Goal: Task Accomplishment & Management: Manage account settings

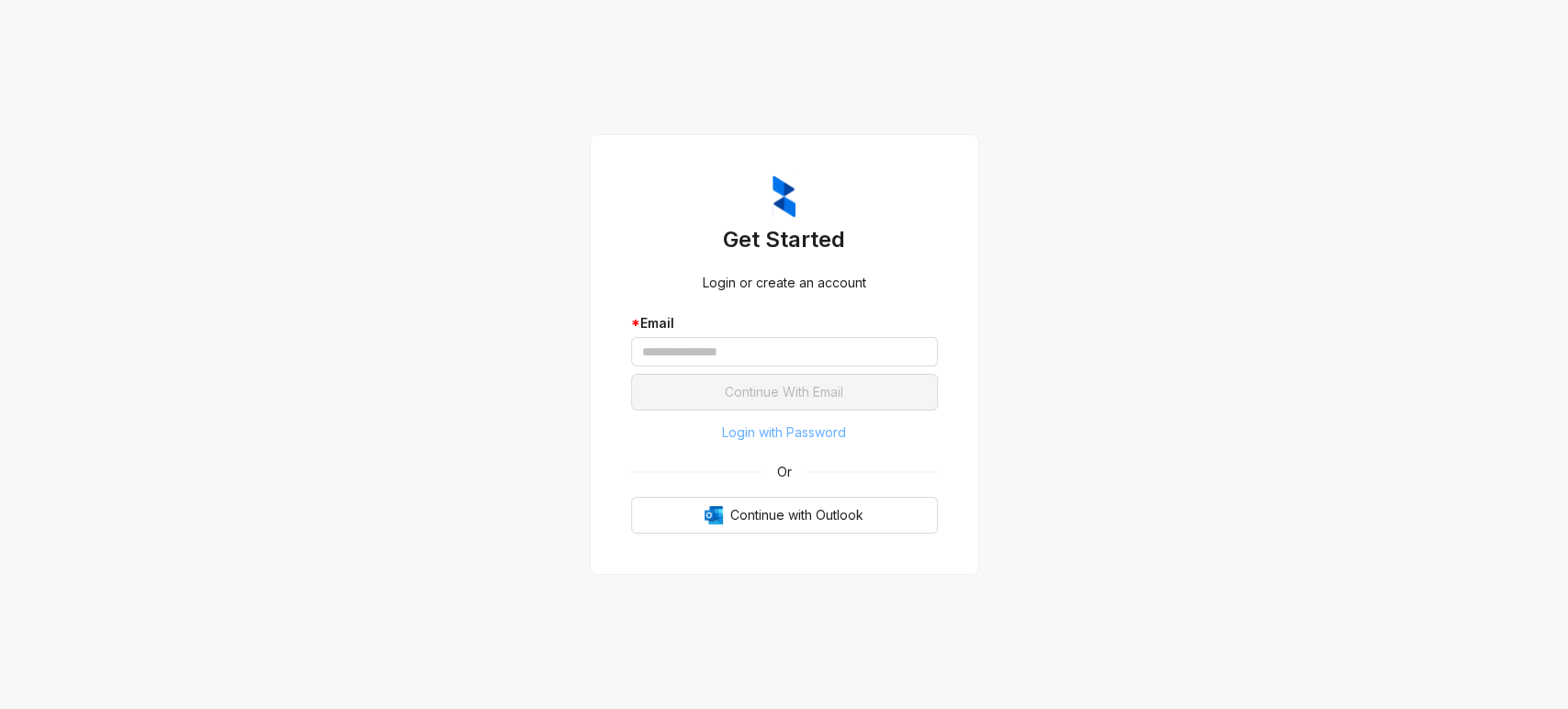
click at [739, 432] on span "Login with Password" at bounding box center [783, 432] width 124 height 20
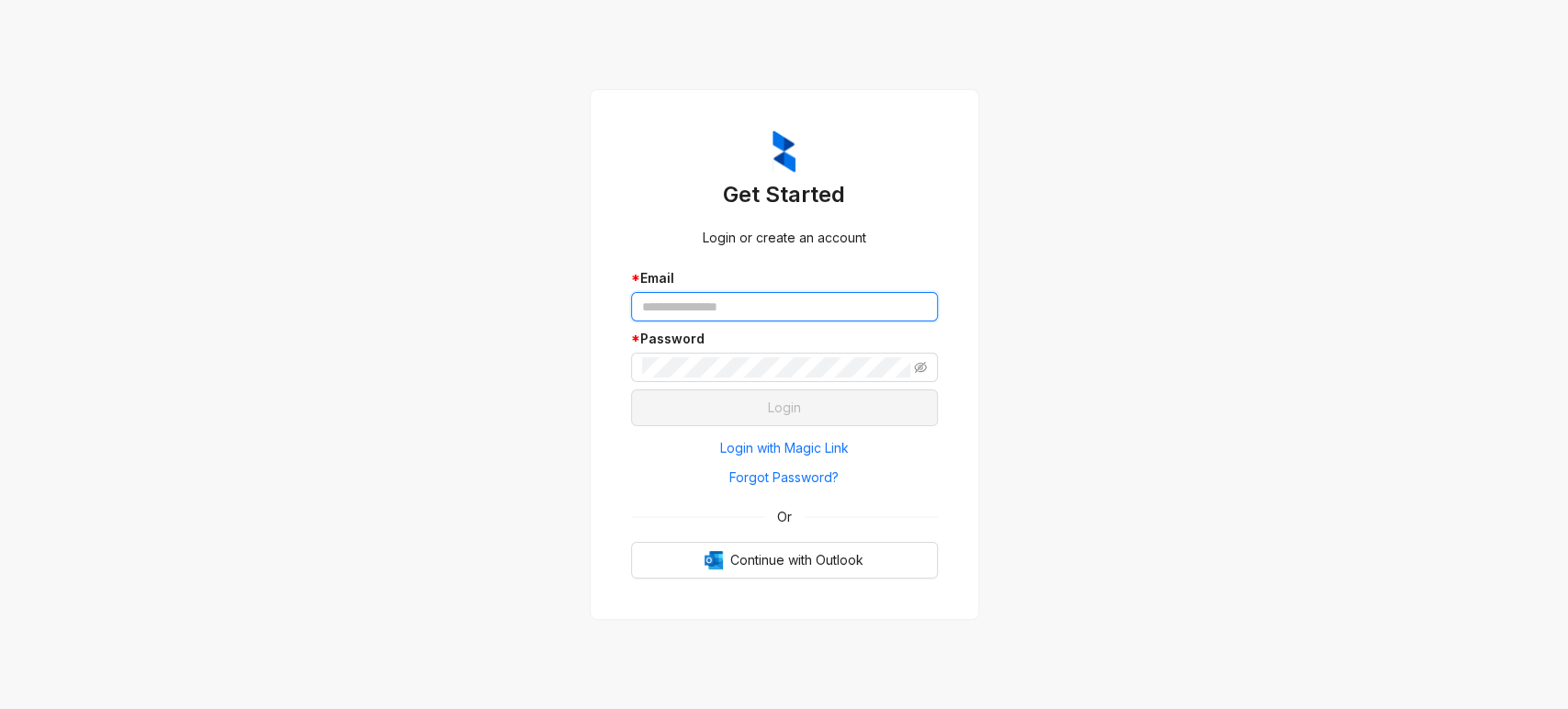
click at [717, 312] on input "text" at bounding box center [784, 306] width 307 height 29
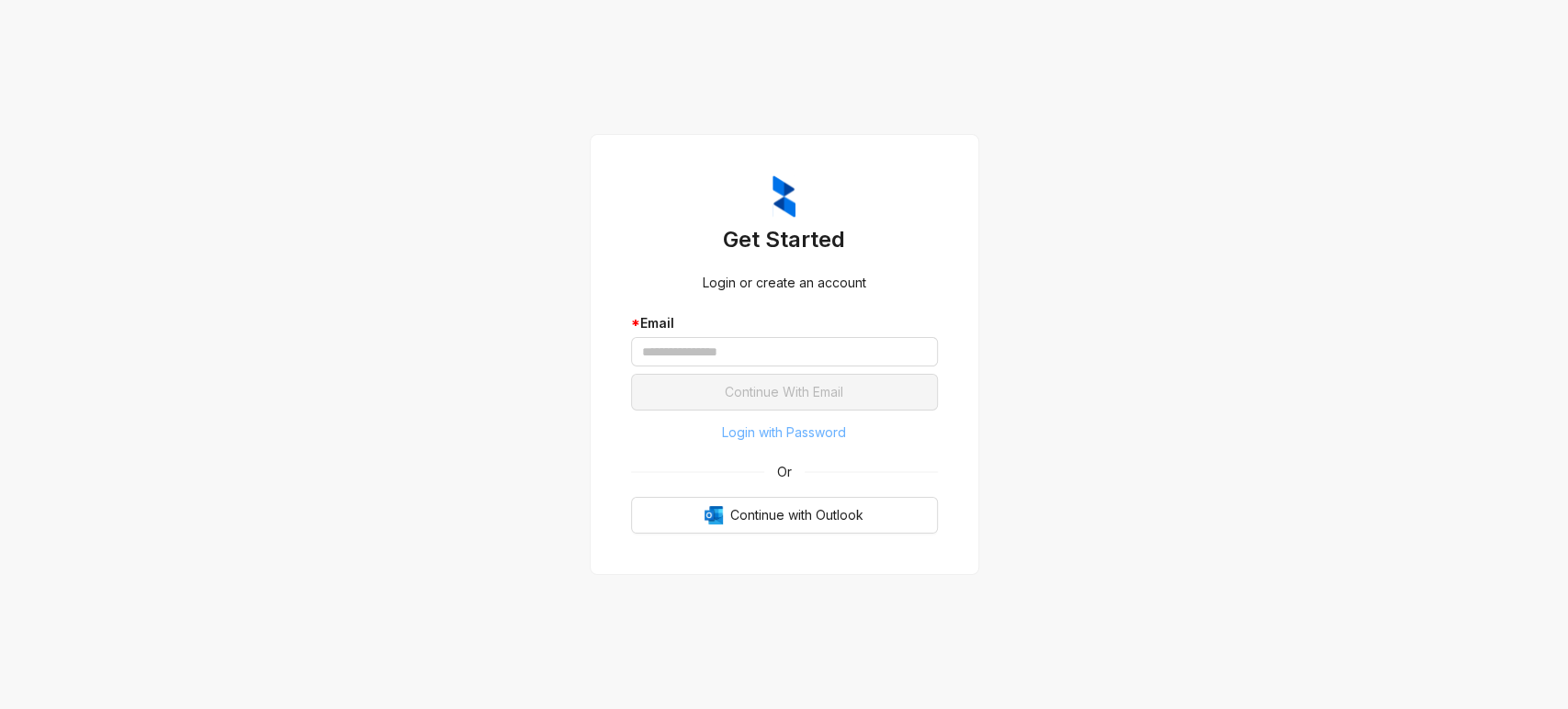
click at [776, 431] on span "Login with Password" at bounding box center [783, 432] width 124 height 20
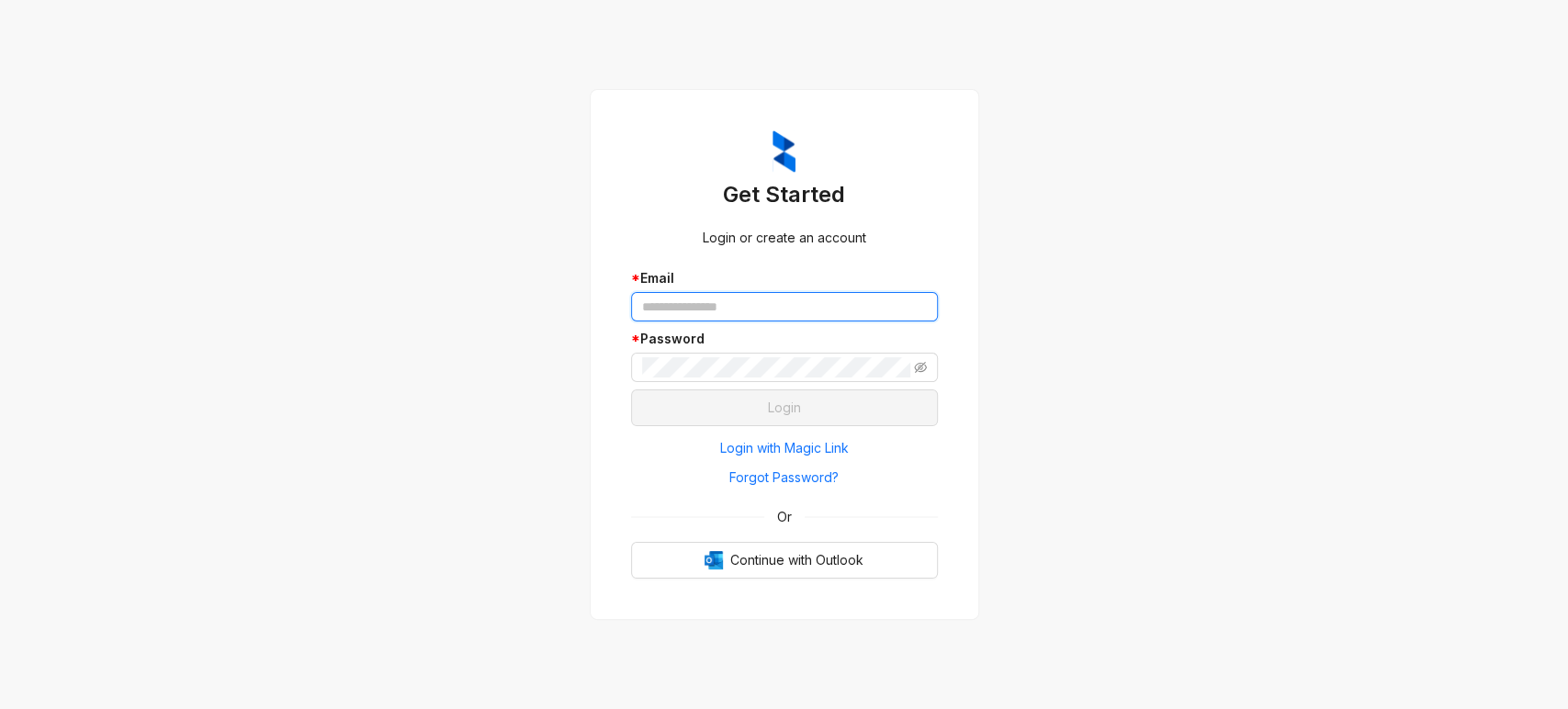
click at [713, 298] on input "text" at bounding box center [784, 306] width 307 height 29
type input "**********"
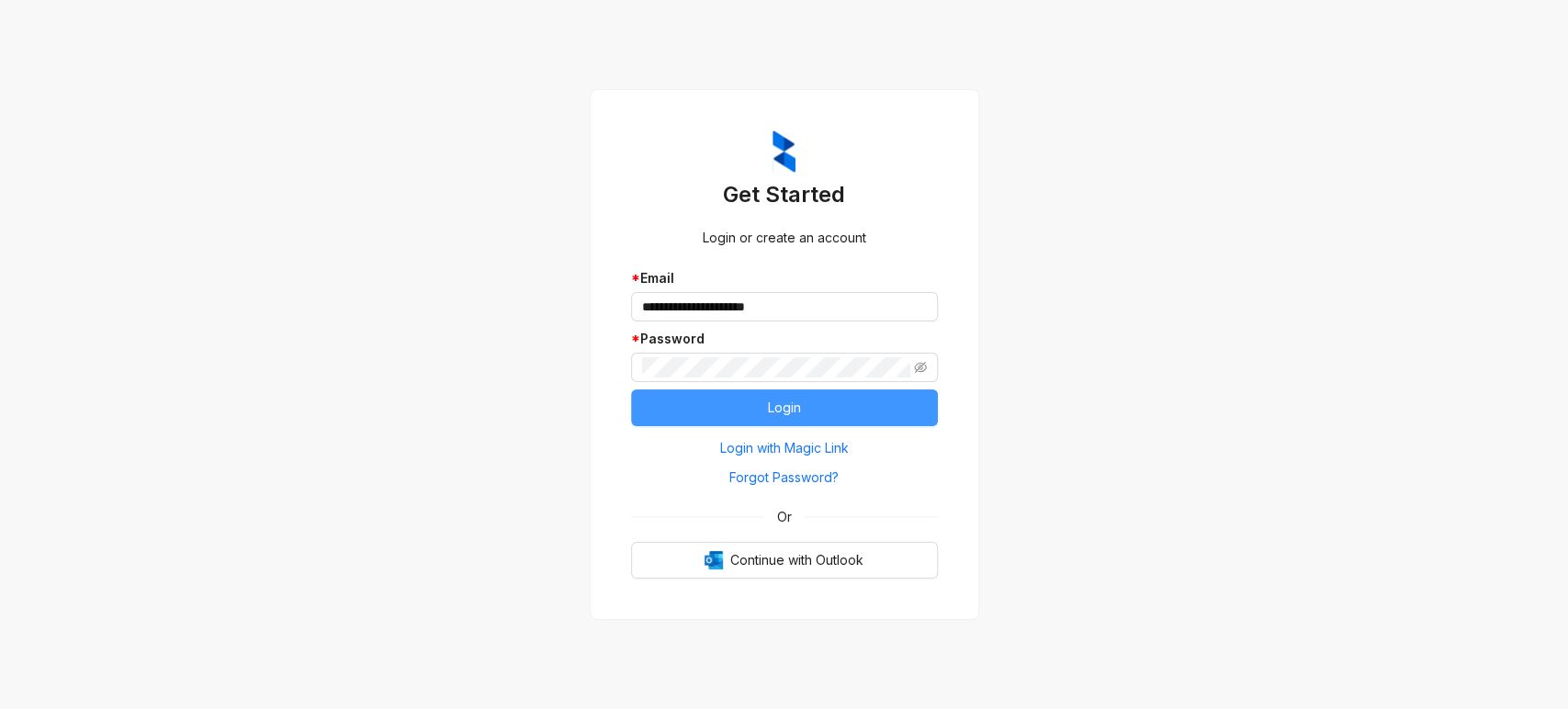
click at [719, 411] on button "Login" at bounding box center [784, 407] width 307 height 37
click at [827, 402] on button "Login" at bounding box center [784, 407] width 307 height 37
